Goal: Information Seeking & Learning: Learn about a topic

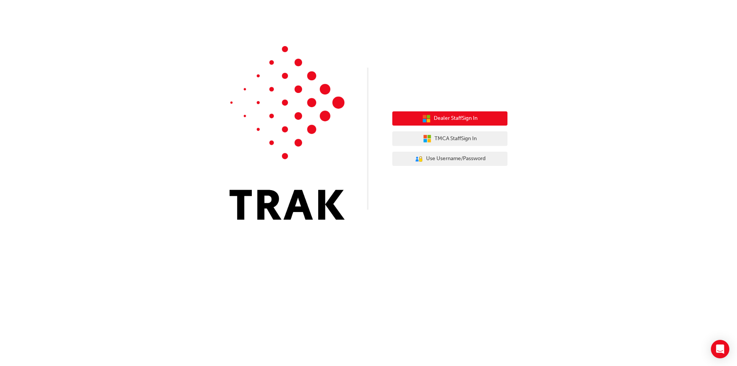
click at [449, 113] on button "Dealer Staff Sign In" at bounding box center [449, 118] width 115 height 15
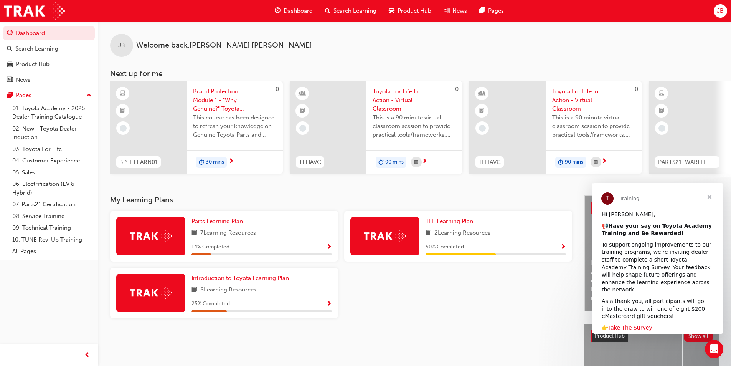
click at [458, 238] on span "2 Learning Resources" at bounding box center [463, 233] width 56 height 10
click at [451, 220] on link "TFL Learning Plan" at bounding box center [451, 221] width 51 height 9
click at [205, 225] on span "Parts Learning Plan" at bounding box center [217, 221] width 51 height 7
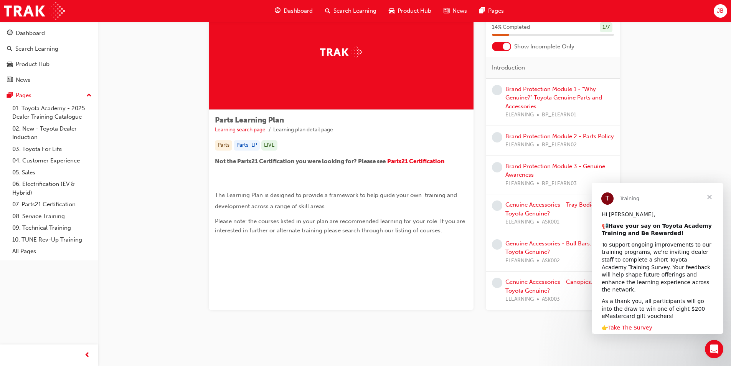
scroll to position [46, 0]
click at [712, 197] on span "Close" at bounding box center [710, 197] width 28 height 28
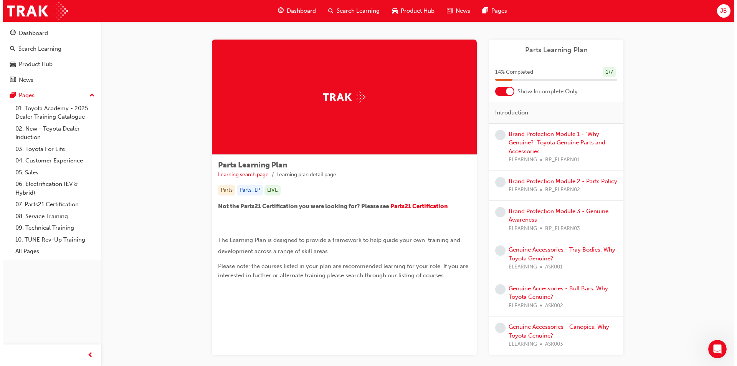
scroll to position [0, 0]
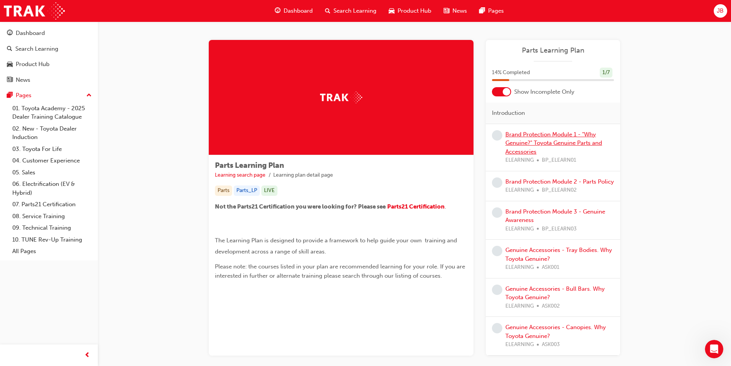
click at [562, 137] on link "Brand Protection Module 1 - "Why Genuine?" Toyota Genuine Parts and Accessories" at bounding box center [554, 143] width 97 height 24
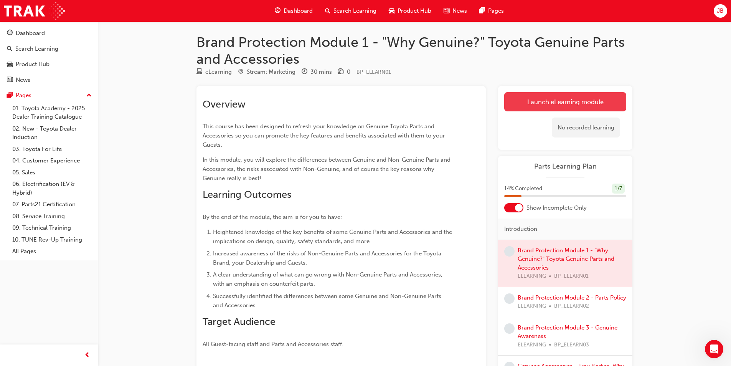
click at [557, 104] on link "Launch eLearning module" at bounding box center [566, 101] width 122 height 19
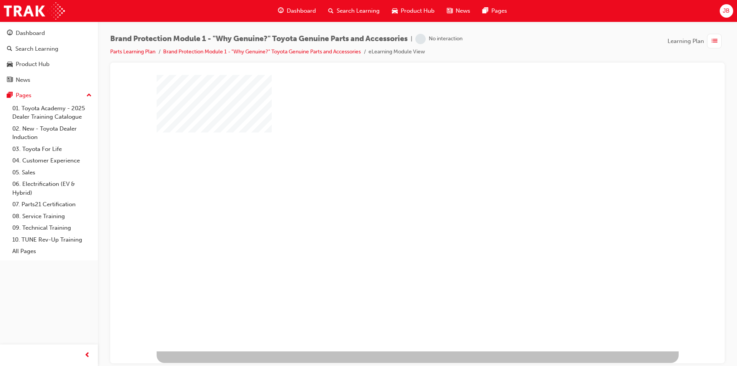
click at [395, 190] on div "play" at bounding box center [395, 190] width 0 height 0
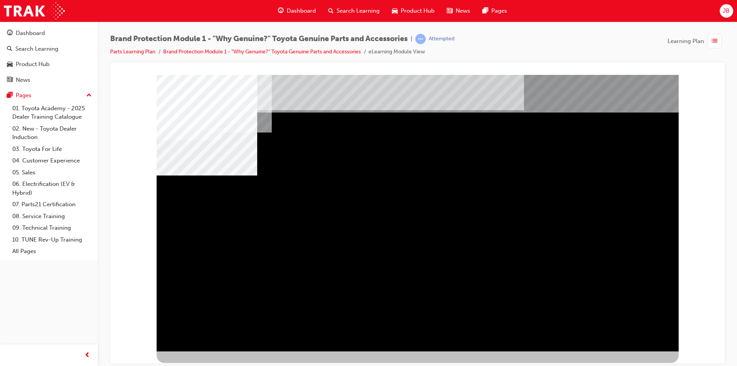
click at [625, 328] on div "multistate" at bounding box center [418, 212] width 522 height 276
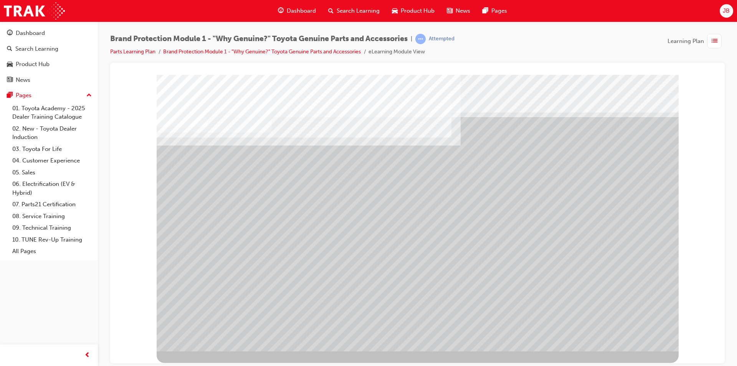
drag, startPoint x: 386, startPoint y: 189, endPoint x: 390, endPoint y: 189, distance: 3.9
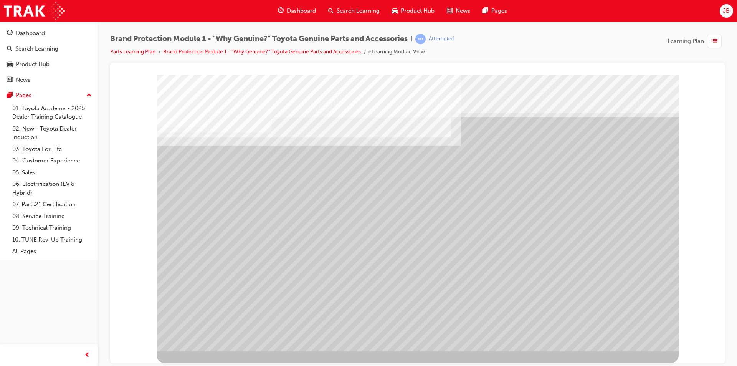
drag, startPoint x: 402, startPoint y: 190, endPoint x: 427, endPoint y: 188, distance: 25.4
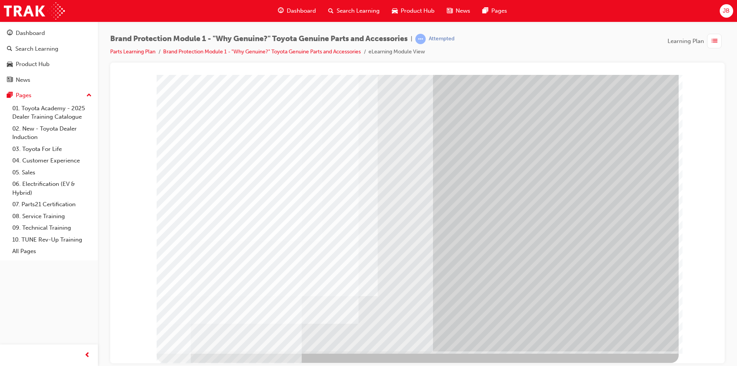
drag, startPoint x: 554, startPoint y: 167, endPoint x: 508, endPoint y: 134, distance: 57.3
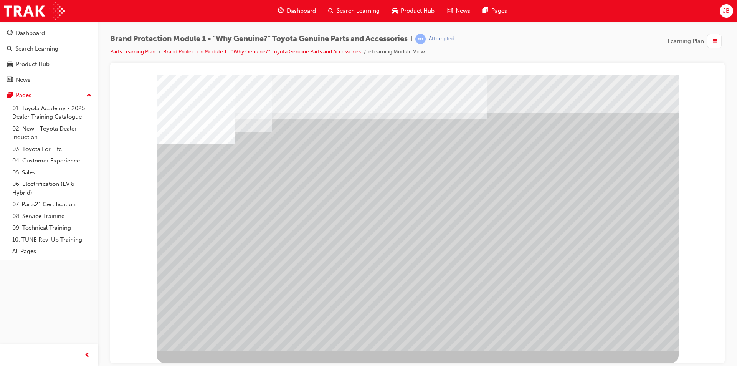
drag, startPoint x: 406, startPoint y: 296, endPoint x: 421, endPoint y: 207, distance: 90.8
drag, startPoint x: 430, startPoint y: 286, endPoint x: 246, endPoint y: 199, distance: 204.1
click at [246, 199] on div at bounding box center [418, 212] width 522 height 276
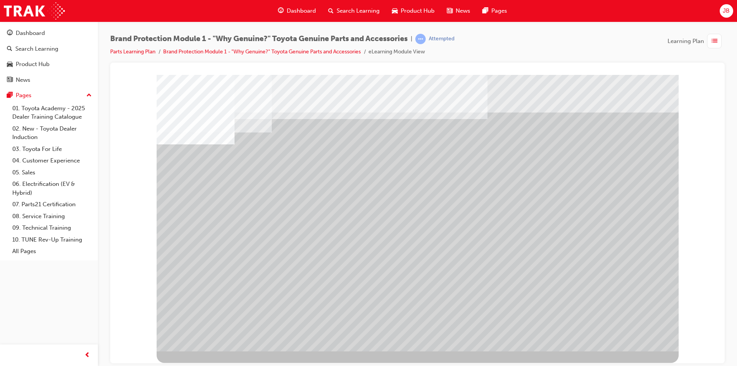
drag, startPoint x: 416, startPoint y: 282, endPoint x: 271, endPoint y: 215, distance: 159.1
click at [319, 232] on div at bounding box center [418, 212] width 522 height 276
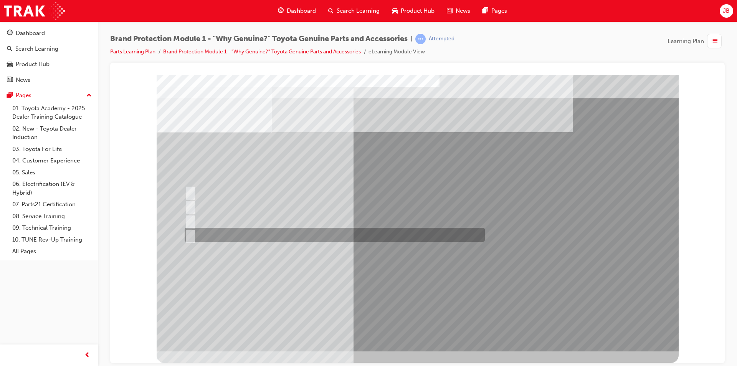
click at [192, 232] on input "All of the above." at bounding box center [189, 235] width 8 height 8
radio input "true"
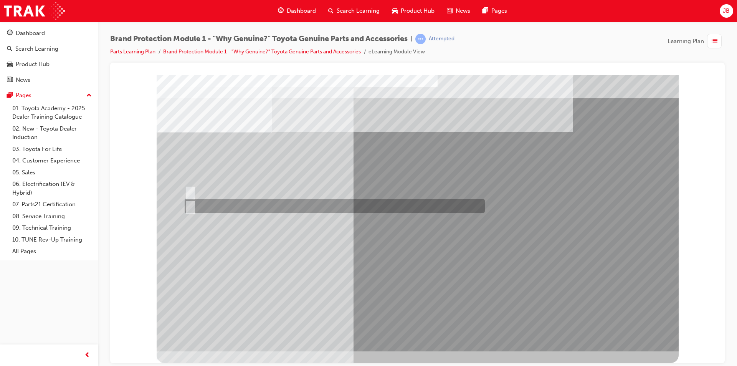
click at [192, 207] on input "False." at bounding box center [189, 206] width 8 height 8
radio input "true"
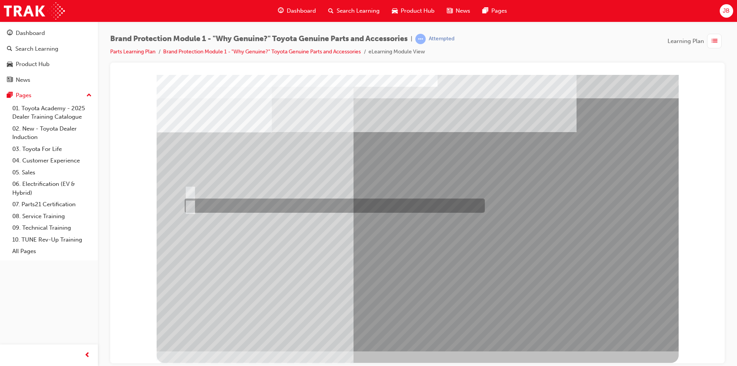
click at [194, 202] on div at bounding box center [333, 206] width 300 height 14
radio input "true"
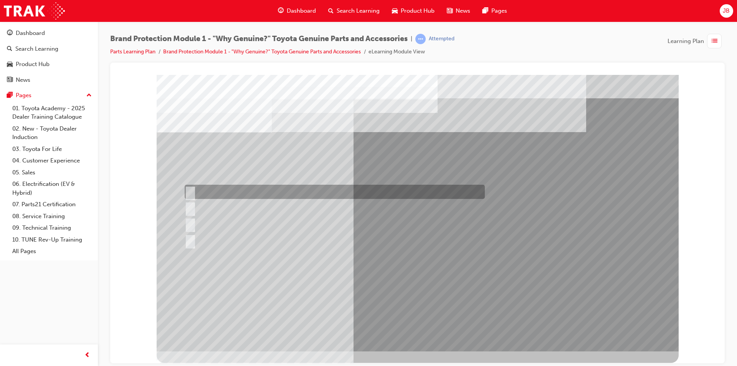
click at [191, 192] on input "Durable, heat-resistant, and non-stick." at bounding box center [189, 192] width 8 height 8
radio input "true"
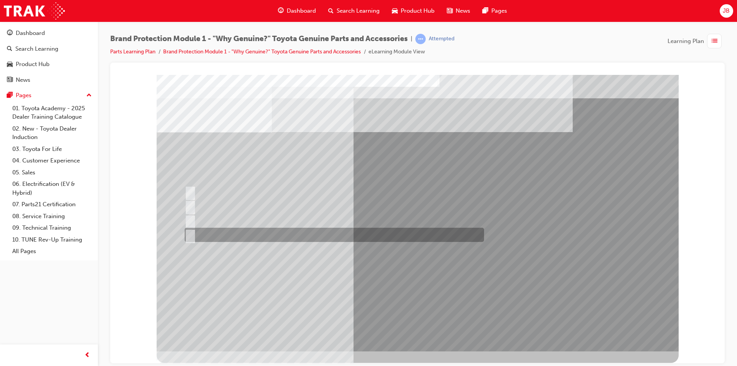
click at [189, 232] on input "All of the above." at bounding box center [189, 235] width 8 height 8
radio input "true"
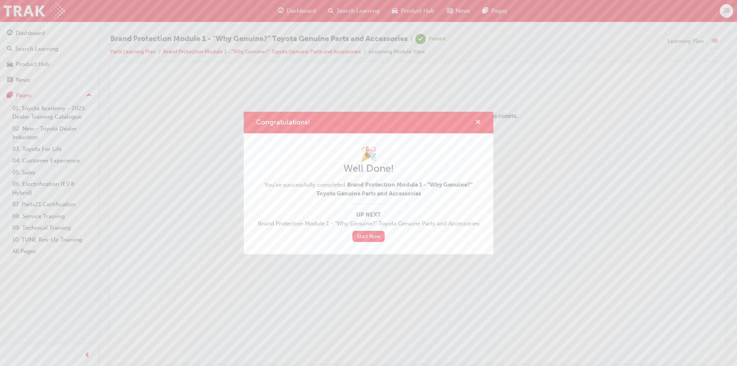
click at [478, 123] on span "cross-icon" at bounding box center [478, 122] width 6 height 7
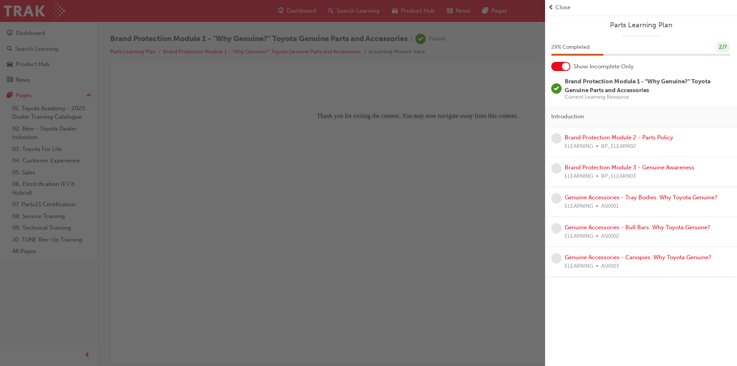
click at [553, 7] on span "prev-icon" at bounding box center [551, 7] width 6 height 9
